Goal: Transaction & Acquisition: Purchase product/service

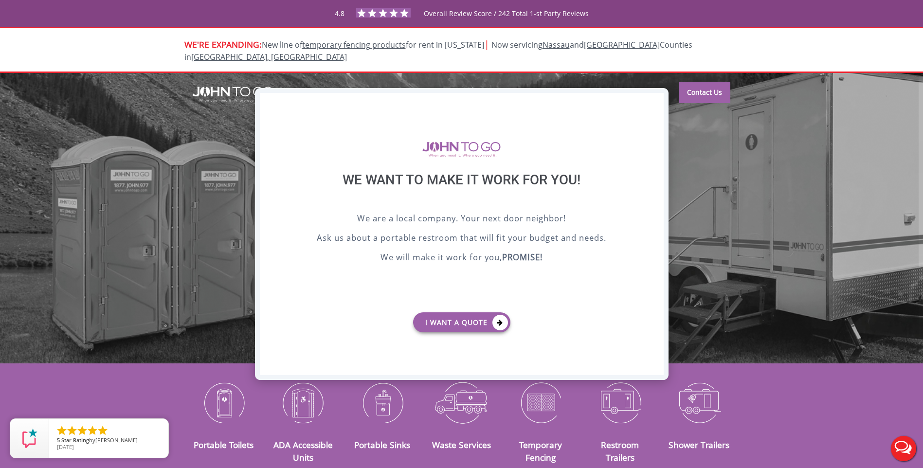
click at [662, 96] on div "X" at bounding box center [655, 101] width 15 height 17
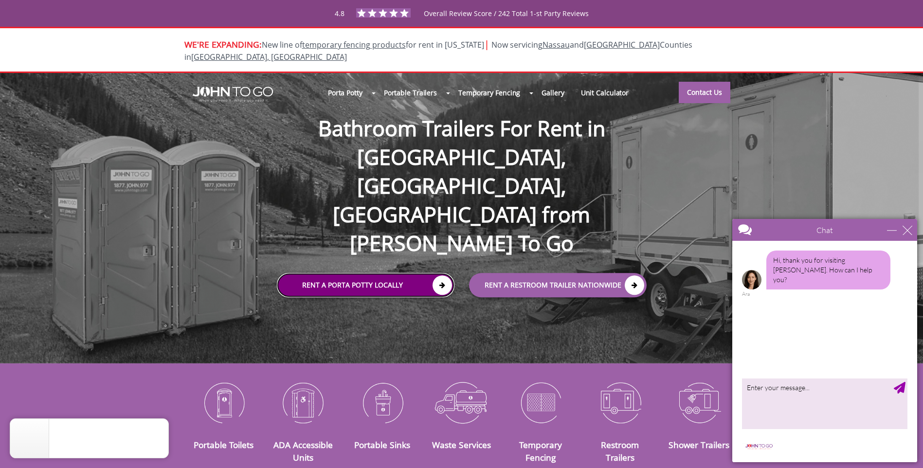
click at [409, 273] on link "Rent a Porta Potty Locally" at bounding box center [366, 285] width 178 height 24
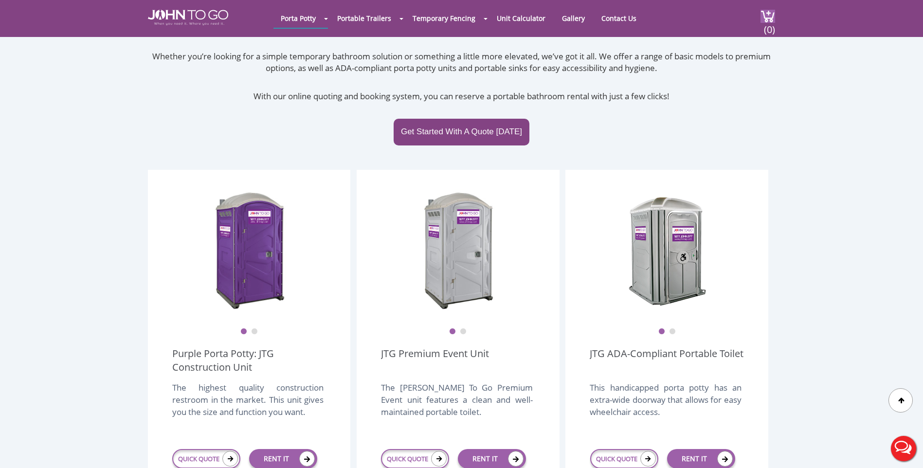
scroll to position [243, 0]
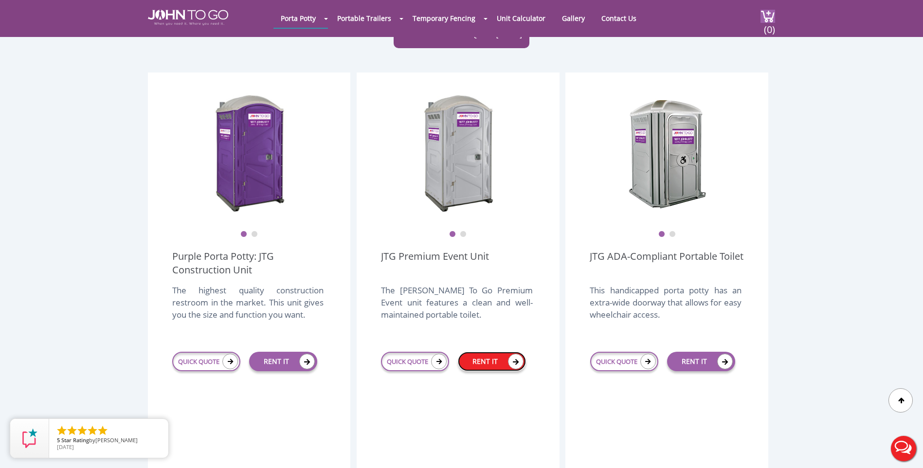
click at [493, 352] on link "RENT IT" at bounding box center [492, 361] width 68 height 19
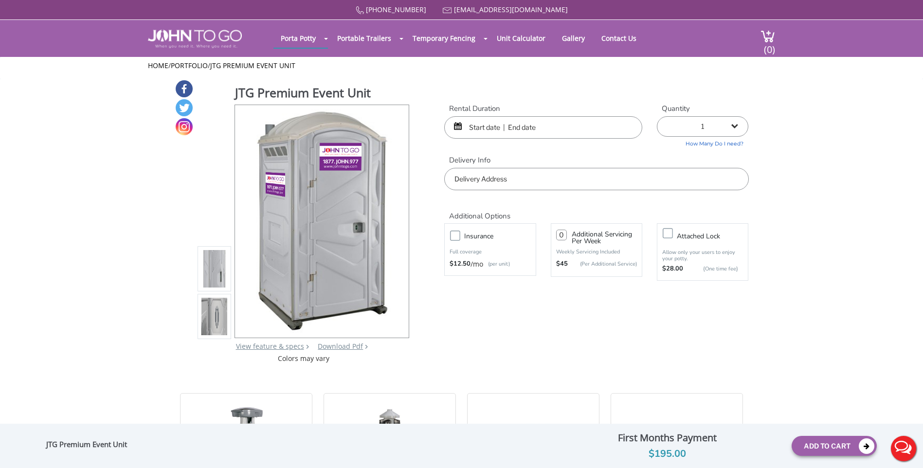
click at [491, 184] on input "text" at bounding box center [596, 179] width 304 height 22
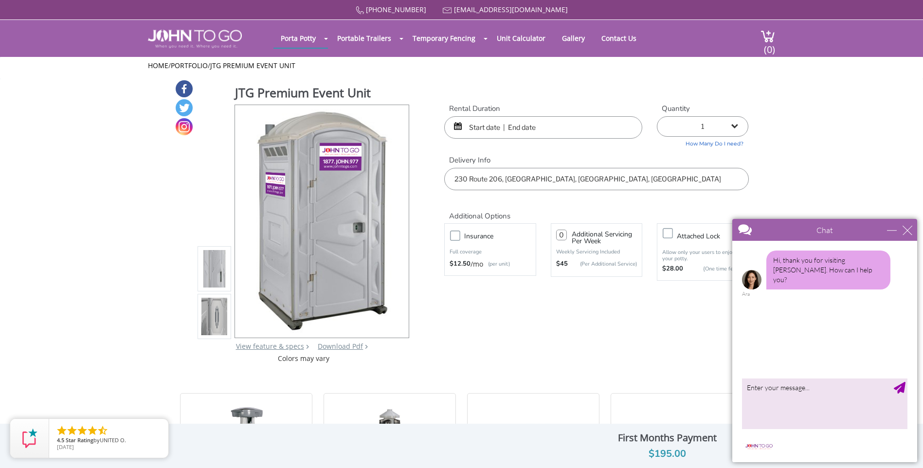
click at [501, 177] on input "230 Route 206, Flanders, NJ, USA" at bounding box center [596, 179] width 304 height 22
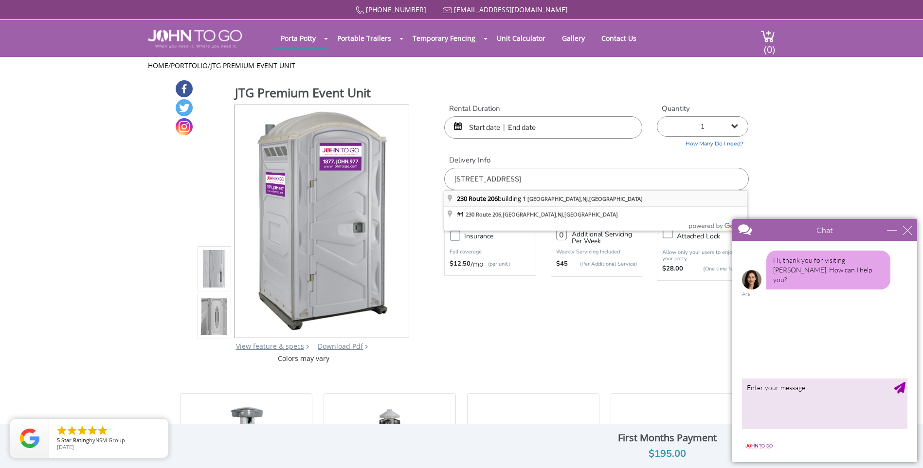
type input "230 Route 206 building 1, Flanders, NJ, USA"
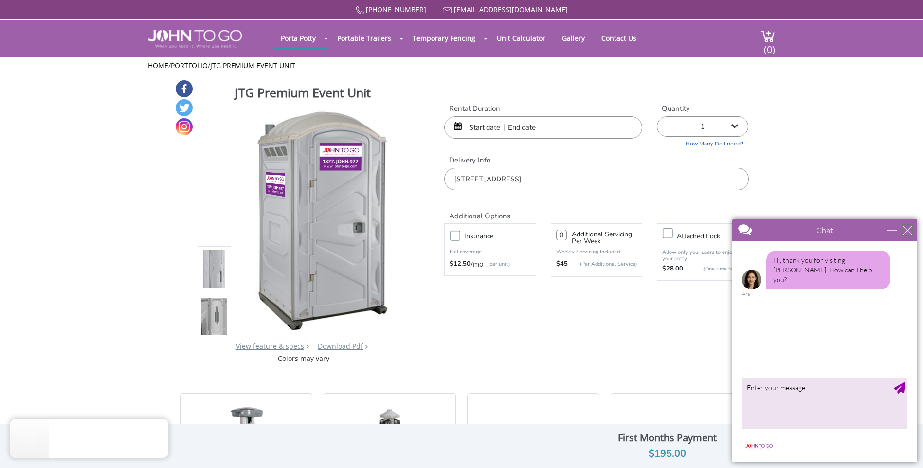
click at [906, 230] on div "close" at bounding box center [908, 230] width 10 height 10
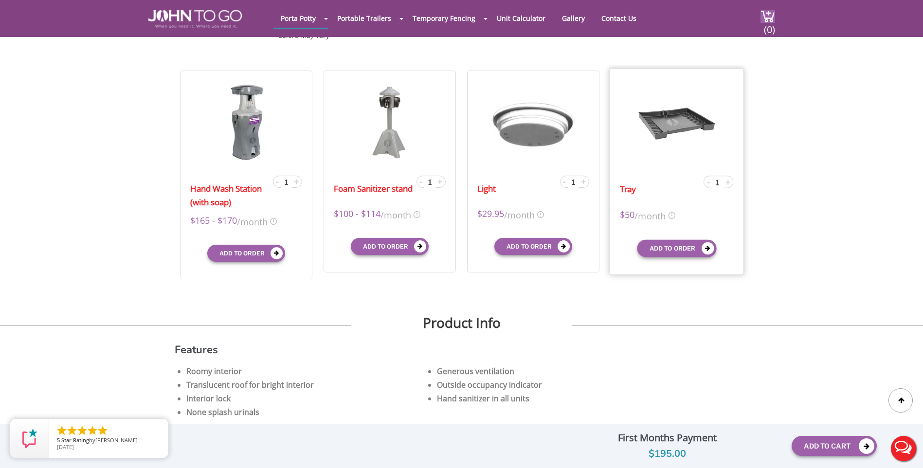
scroll to position [292, 0]
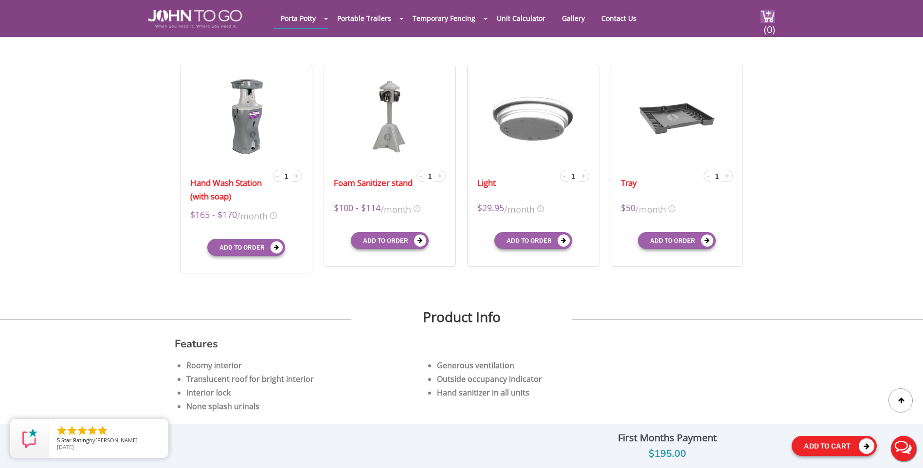
click at [818, 450] on button "Add To Cart" at bounding box center [834, 446] width 85 height 20
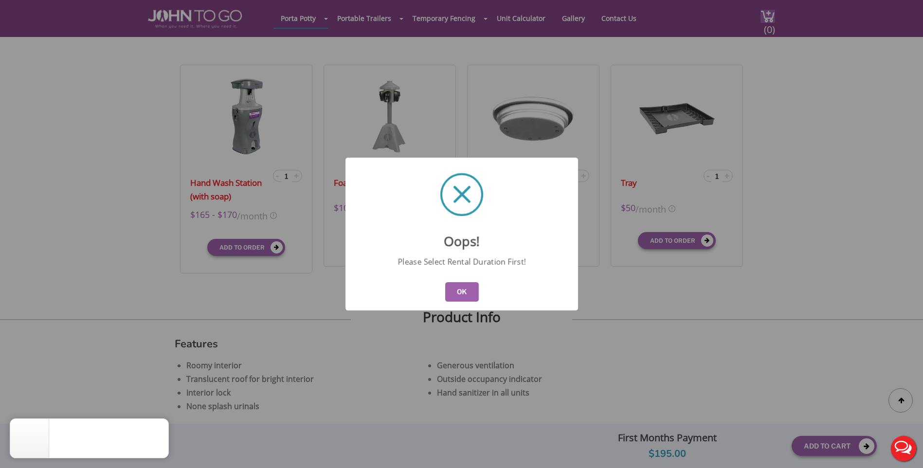
click at [469, 285] on button "OK" at bounding box center [462, 291] width 34 height 19
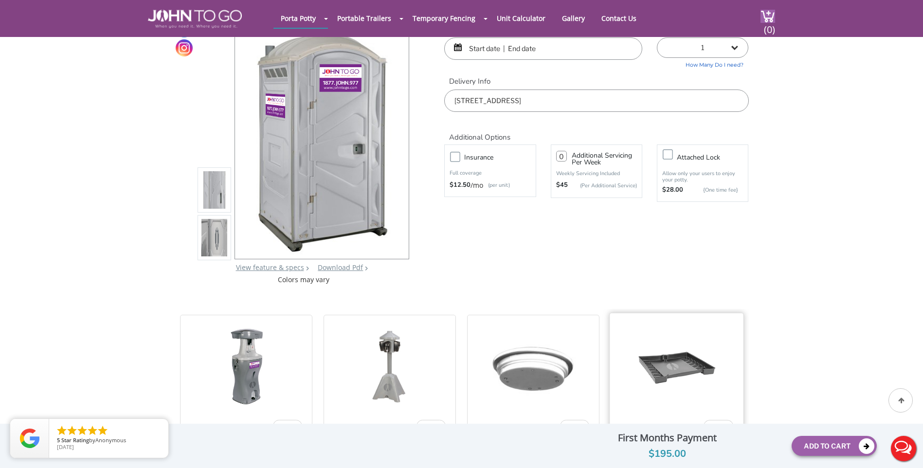
scroll to position [0, 0]
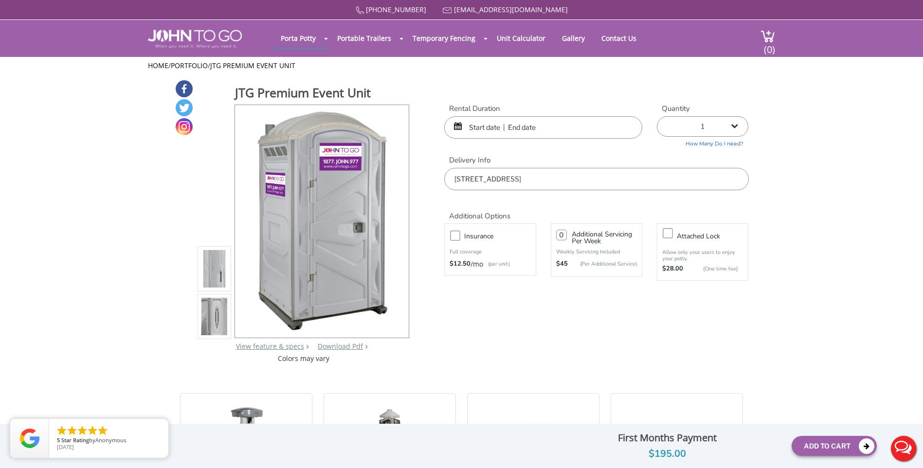
click at [615, 136] on input "text" at bounding box center [543, 127] width 198 height 22
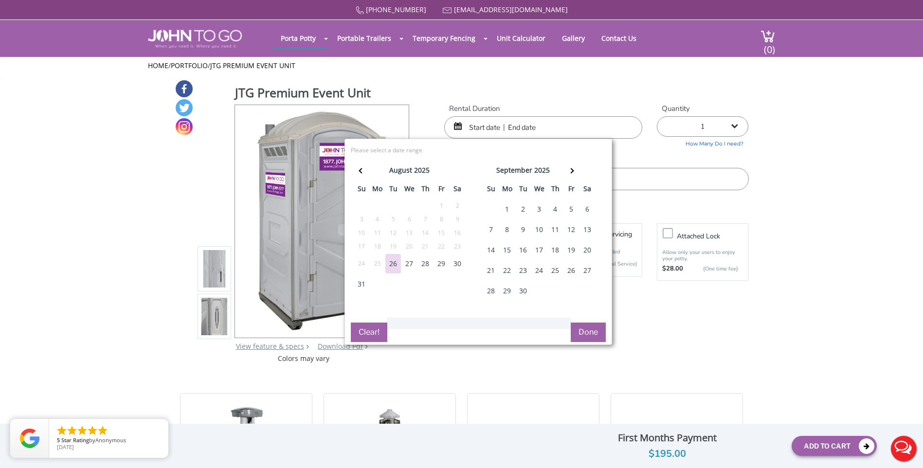
click at [408, 266] on div "27" at bounding box center [409, 263] width 16 height 19
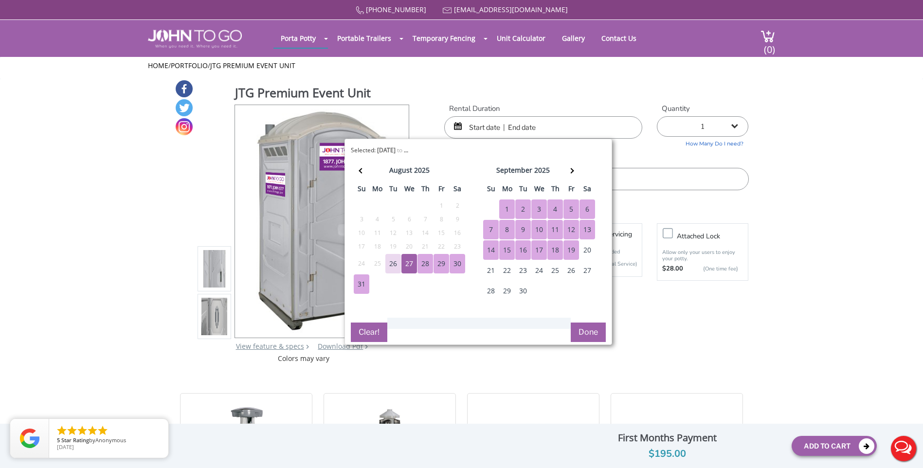
click at [571, 246] on div "19" at bounding box center [571, 249] width 16 height 19
type input "08/27/2025 to 09/19/2025"
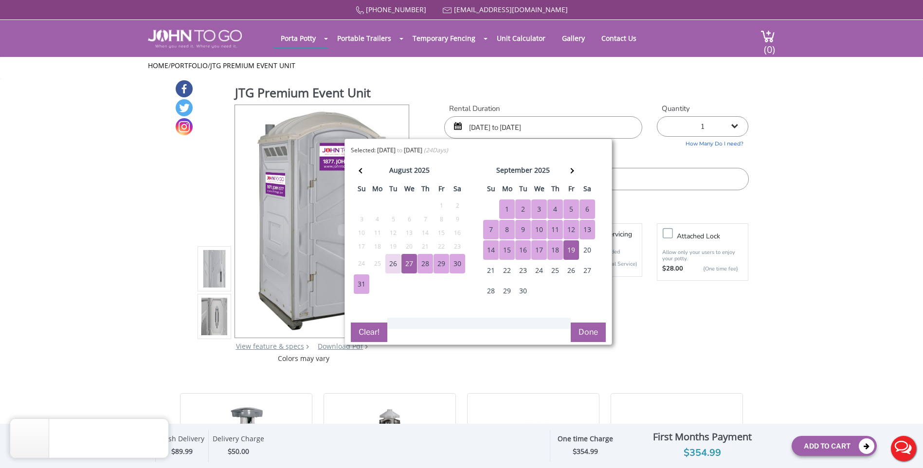
click at [591, 340] on button "Done" at bounding box center [588, 332] width 35 height 19
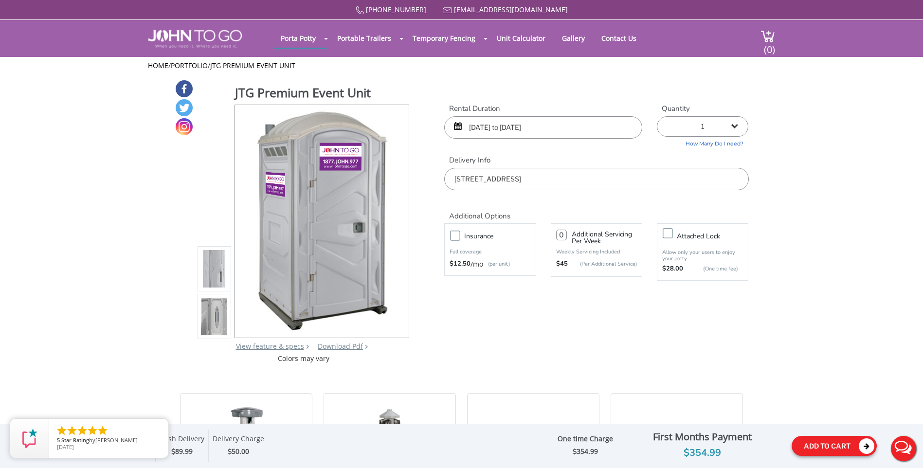
click at [822, 442] on button "Add To Cart" at bounding box center [834, 446] width 85 height 20
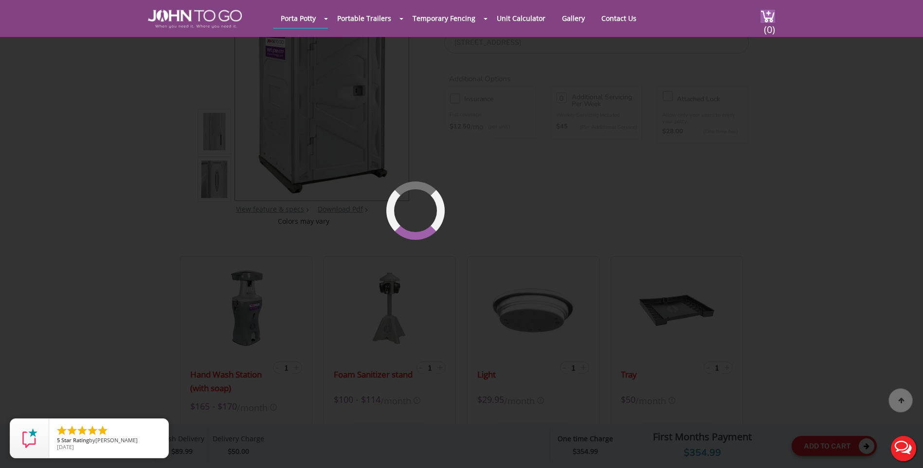
scroll to position [104, 0]
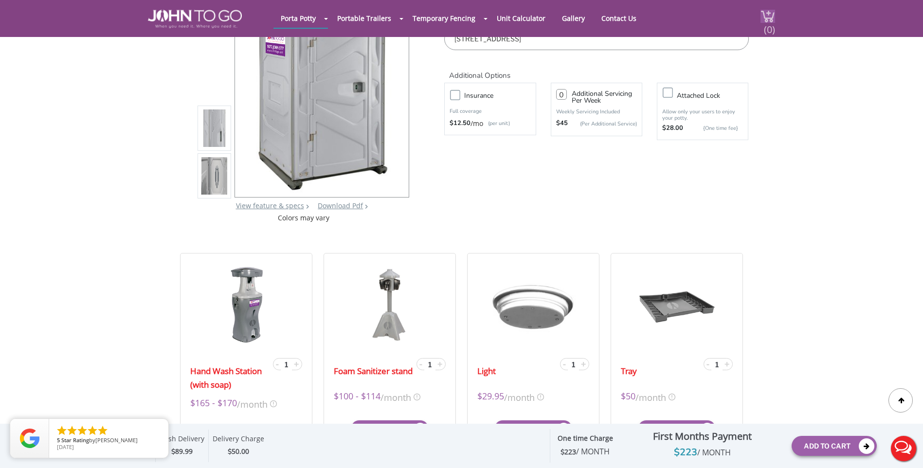
click at [764, 22] on span "(0)" at bounding box center [769, 25] width 12 height 21
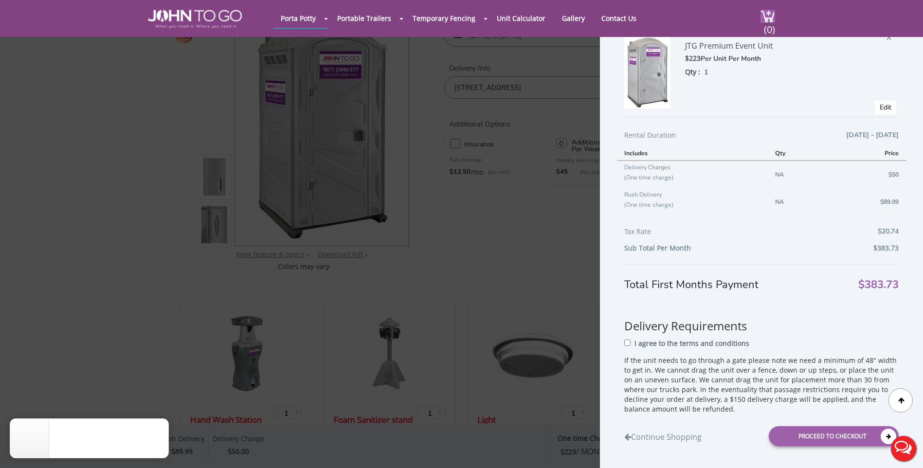
scroll to position [53, 0]
click at [643, 343] on p "I agree to the terms and conditions" at bounding box center [691, 343] width 115 height 10
click at [631, 343] on input "I agree to the terms and conditions" at bounding box center [627, 342] width 6 height 6
checkbox input "true"
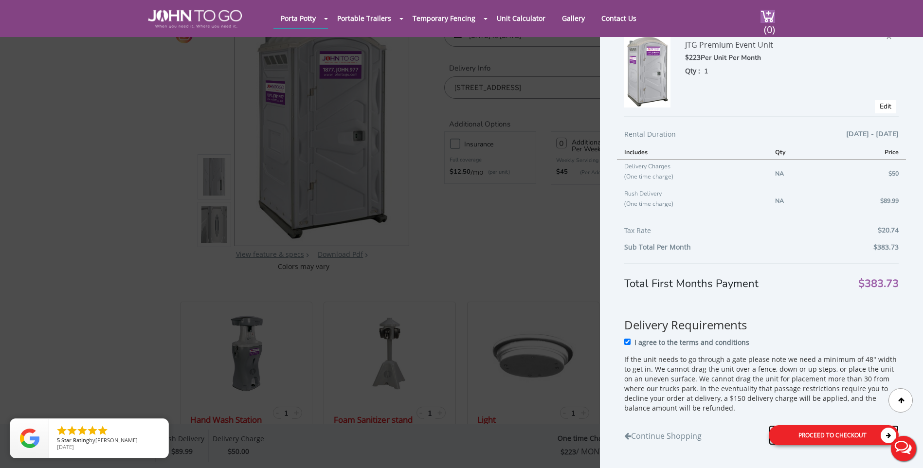
click at [810, 428] on div "Proceed to Checkout" at bounding box center [834, 435] width 130 height 20
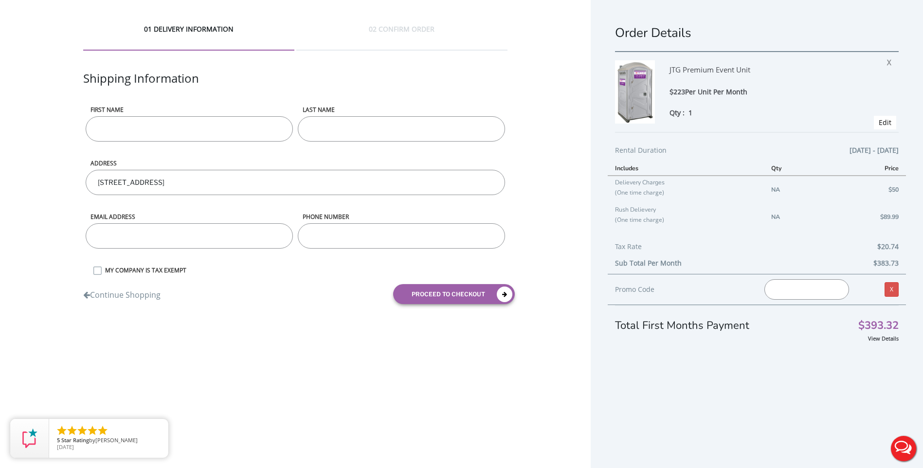
click at [141, 139] on input "First name" at bounding box center [189, 128] width 207 height 25
type input "Valeria"
type input "Redrovan"
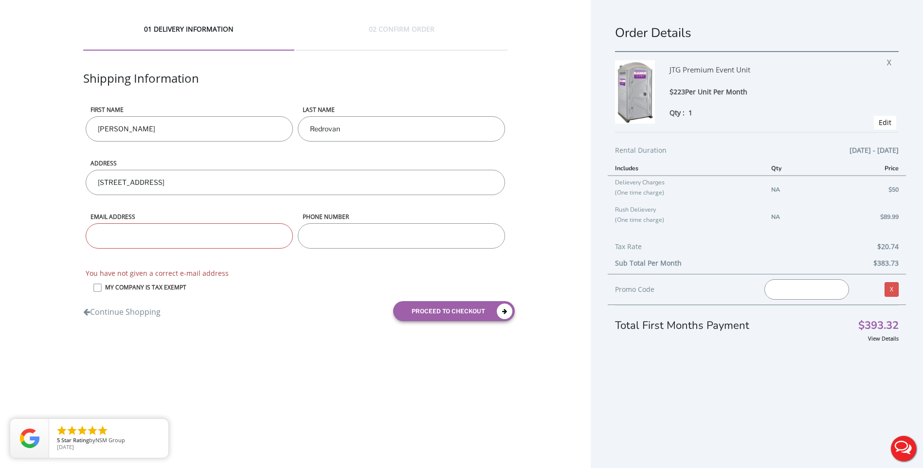
click at [254, 242] on input "email" at bounding box center [189, 235] width 207 height 25
paste input "bella.contracting@yahoo.com"
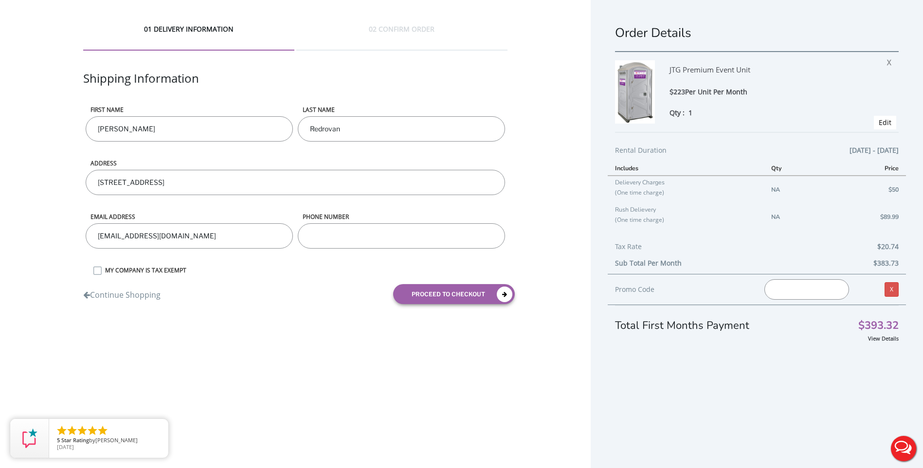
type input "bella.contracting@yahoo.com"
click at [339, 243] on input "phone number" at bounding box center [401, 235] width 207 height 25
click at [380, 236] on input "phone number" at bounding box center [401, 235] width 207 height 25
type input "9088792174"
click at [424, 296] on button "proceed to checkout" at bounding box center [454, 294] width 122 height 20
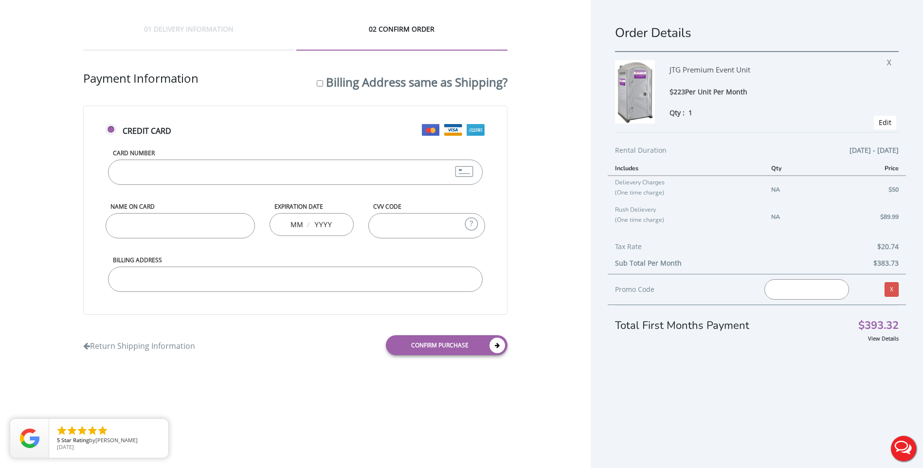
click at [313, 165] on input "Card Number" at bounding box center [295, 172] width 375 height 25
type input "376743220351002"
type input "F"
type input "darci Perin"
type input "01"
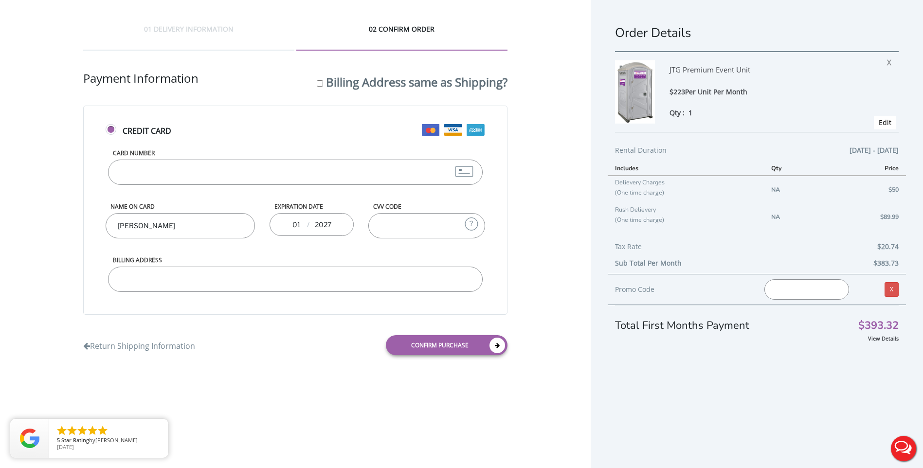
type input "2027"
type input "4447"
type input "23 Chester Woods Drive, Chester, NJ, 07930"
click at [575, 187] on div "01 DELIVERY INFORMATION 02 CONFIRM ORDER Shipping Information First name Valeri…" at bounding box center [295, 193] width 591 height 387
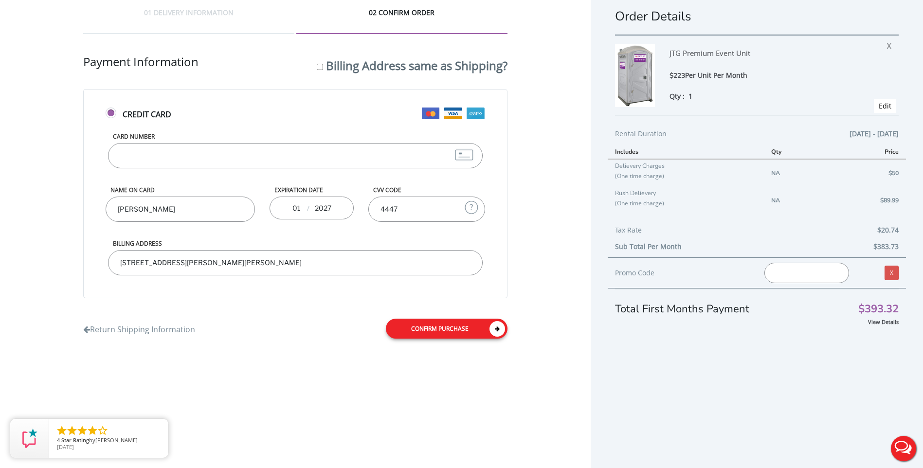
scroll to position [23, 0]
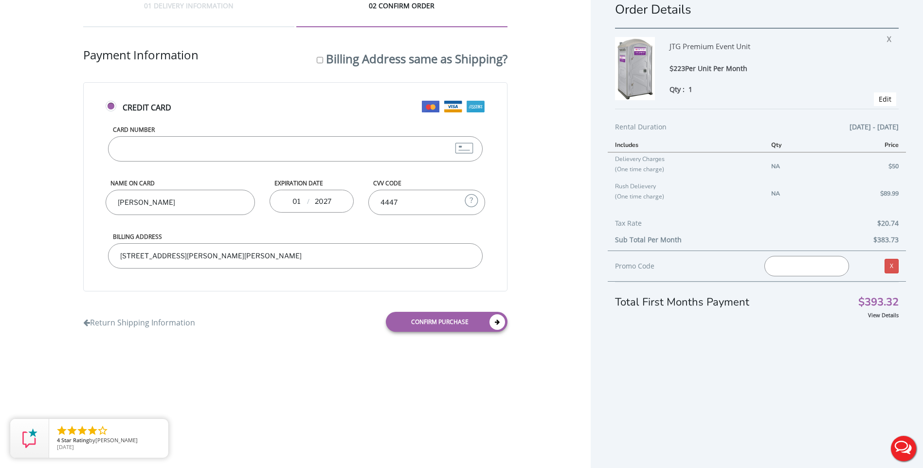
click at [434, 319] on link "Confirm purchase" at bounding box center [447, 322] width 122 height 20
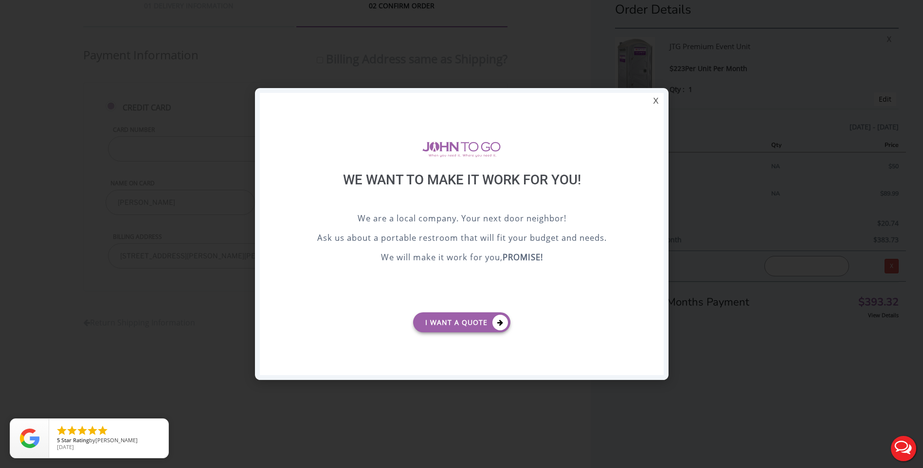
scroll to position [0, 0]
click at [658, 98] on div "X" at bounding box center [655, 101] width 15 height 17
